Goal: Transaction & Acquisition: Purchase product/service

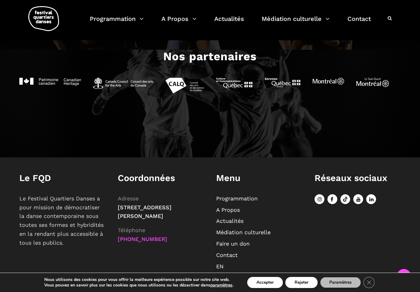
scroll to position [614, 0]
click at [248, 201] on link "Programmation" at bounding box center [236, 198] width 41 height 6
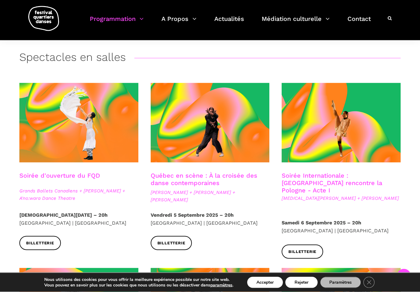
scroll to position [106, 0]
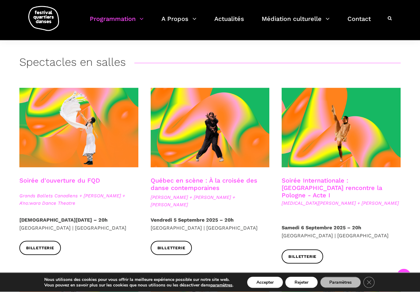
click at [339, 182] on link "Soirée Internationale : Montréal rencontre la Pologne - Acte I" at bounding box center [331, 188] width 100 height 22
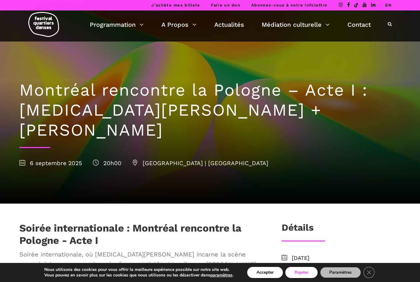
click at [306, 270] on button "Rejeter" at bounding box center [301, 272] width 32 height 11
